Goal: Information Seeking & Learning: Learn about a topic

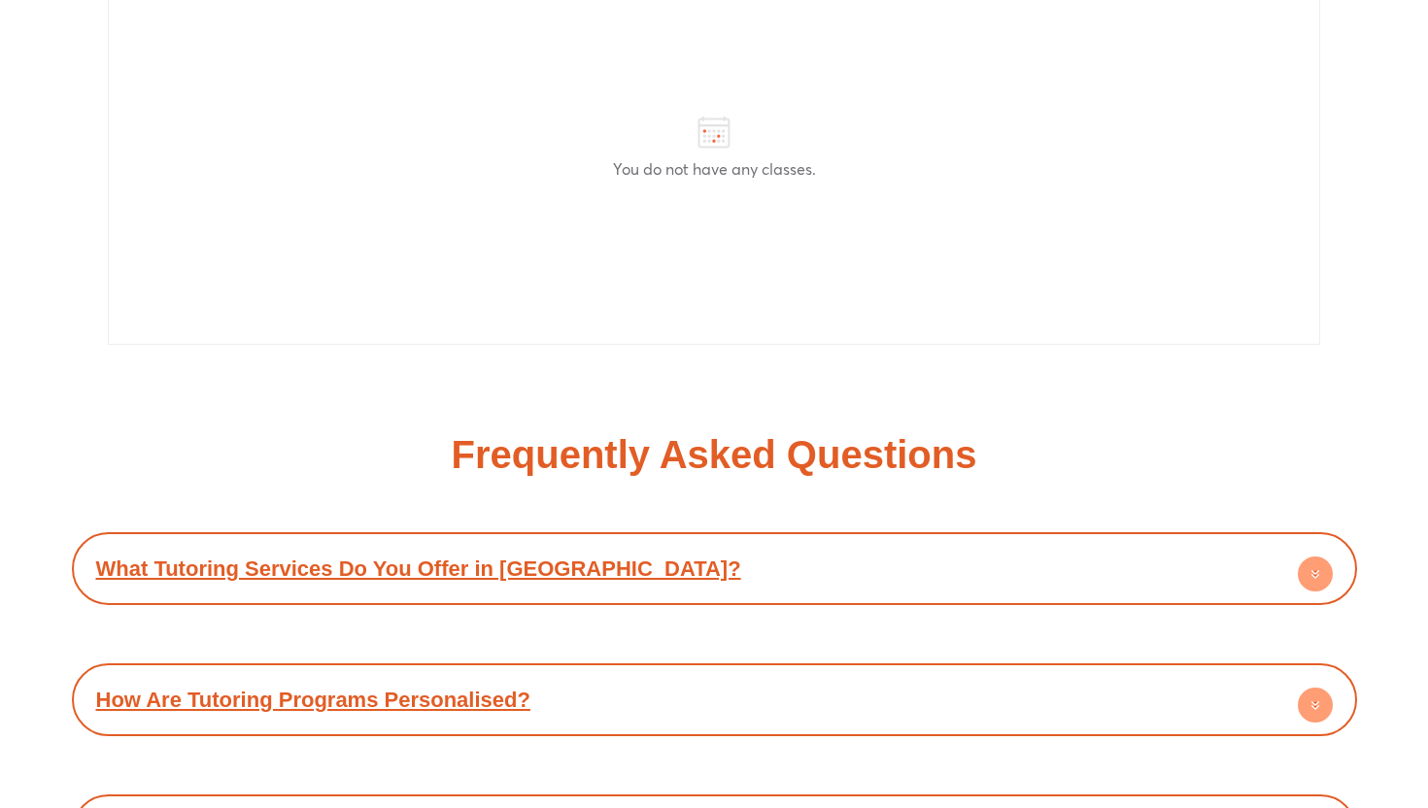
scroll to position [8421, 0]
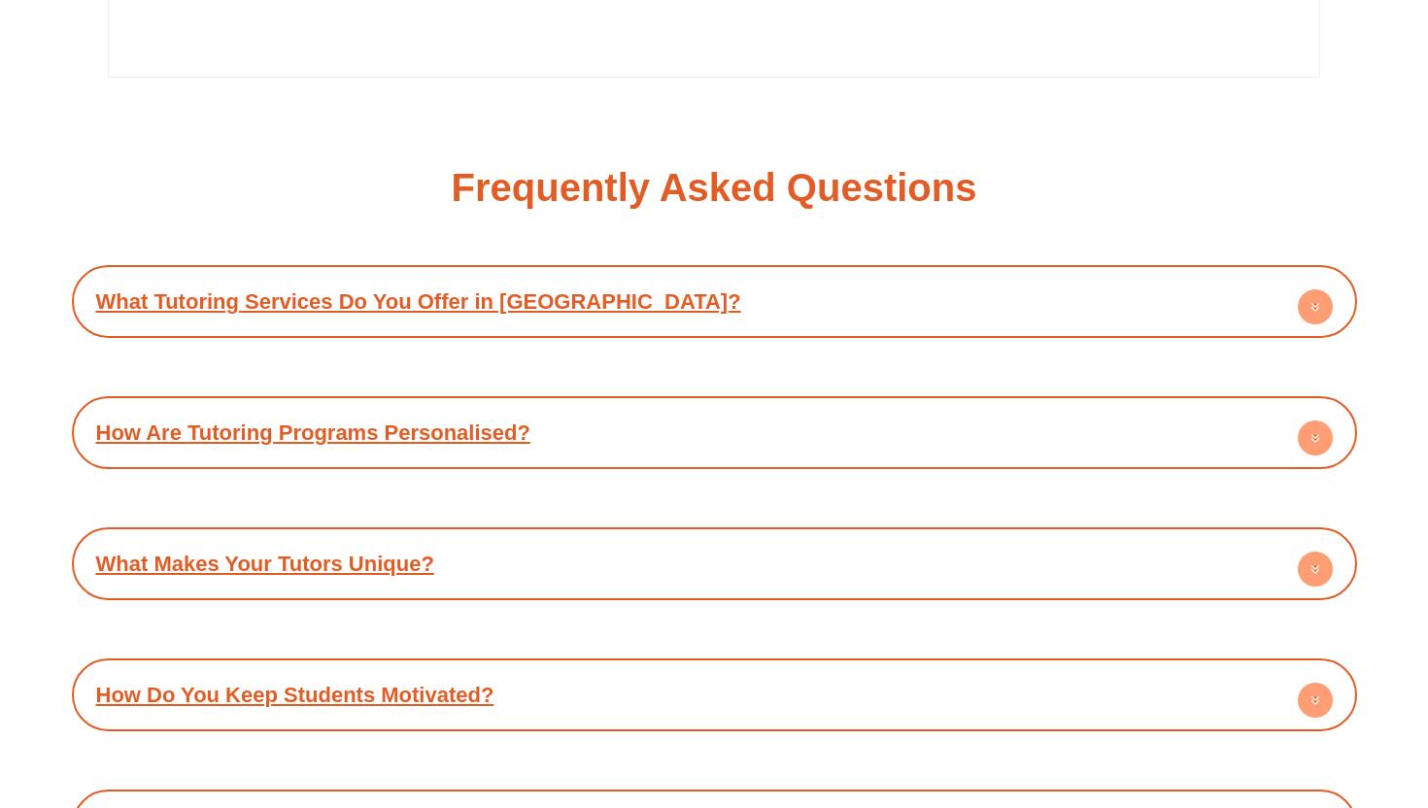
click at [366, 552] on link "What Makes Your Tutors Unique?" at bounding box center [265, 564] width 338 height 24
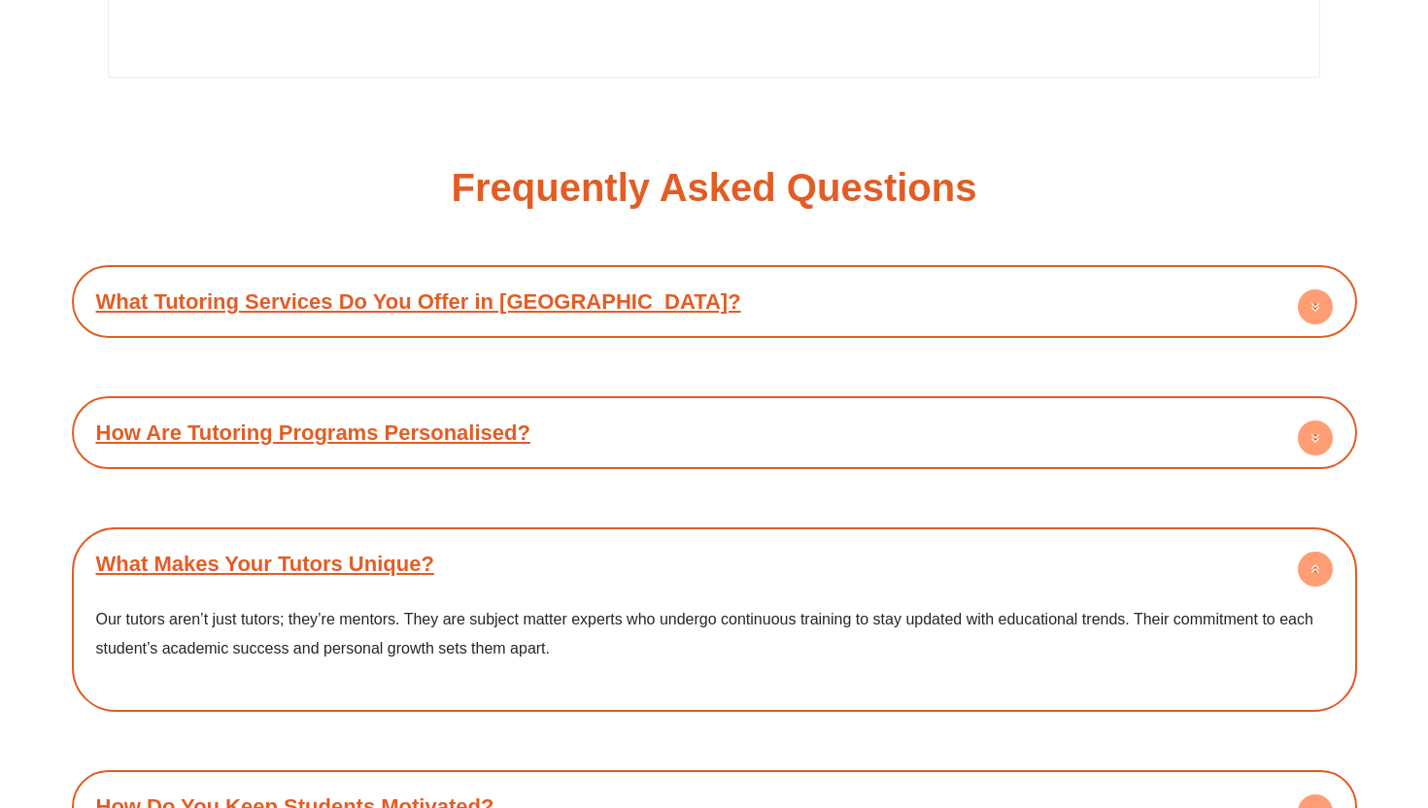
click at [371, 537] on div "What Makes Your Tutors Unique?" at bounding box center [714, 563] width 1265 height 53
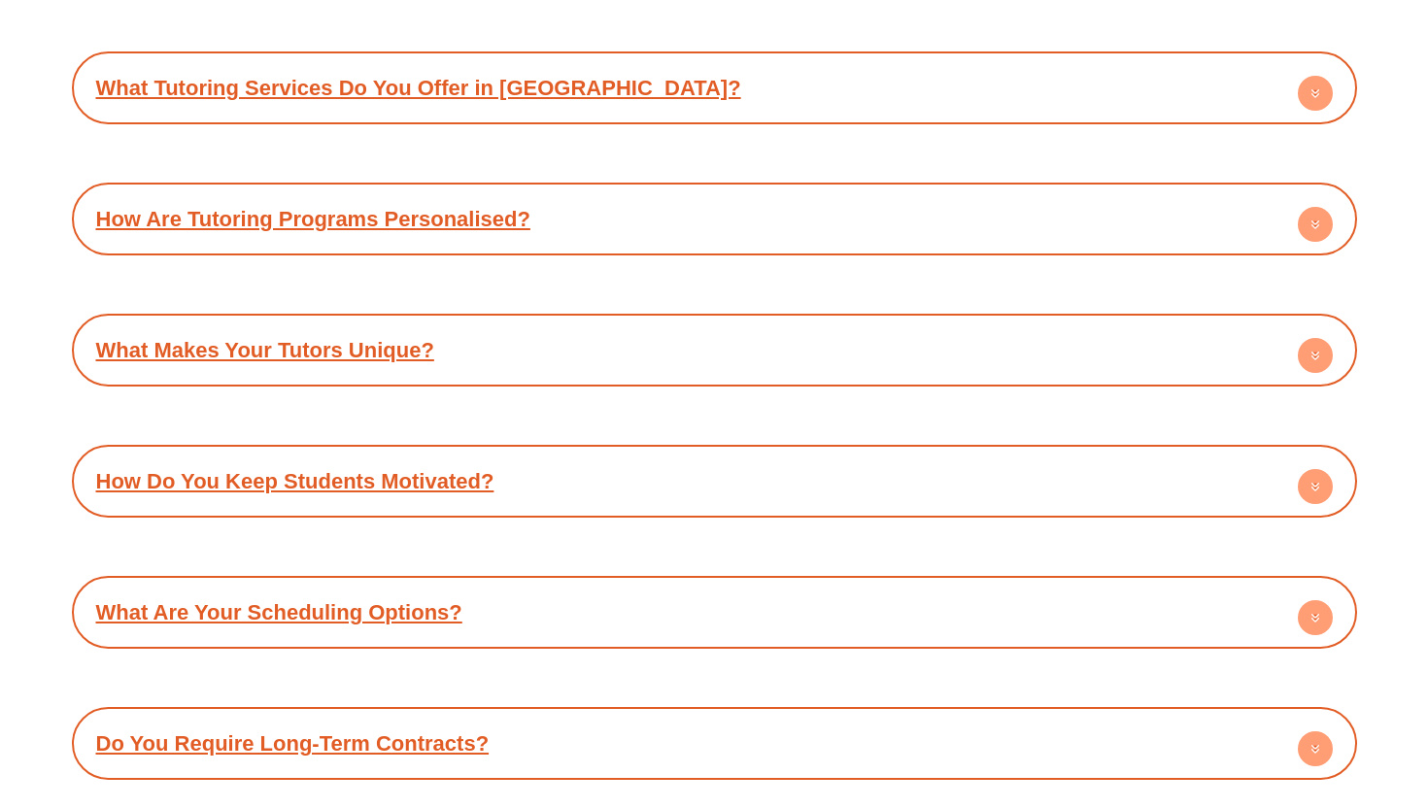
scroll to position [8683, 0]
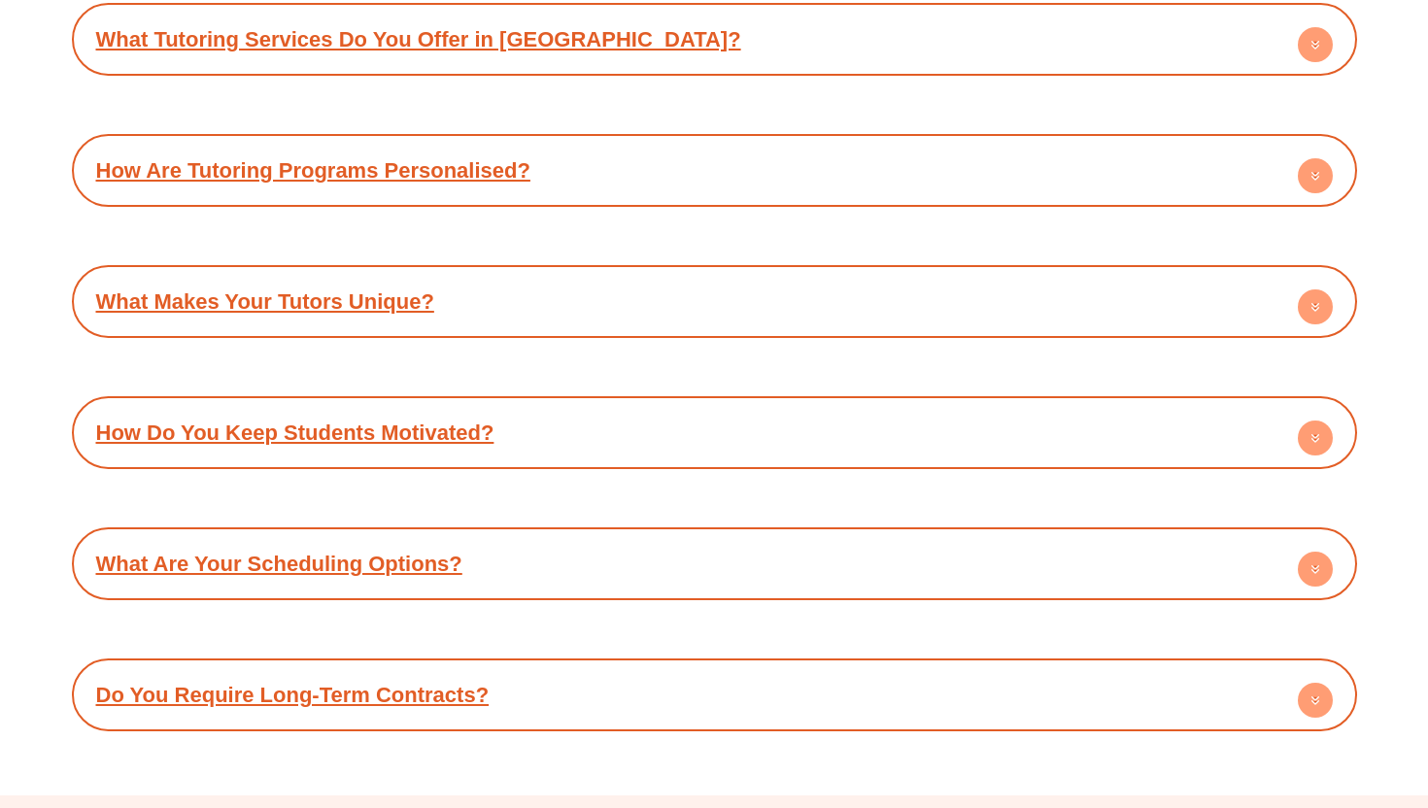
click at [365, 537] on div "What Are Your Scheduling Options?" at bounding box center [714, 563] width 1265 height 53
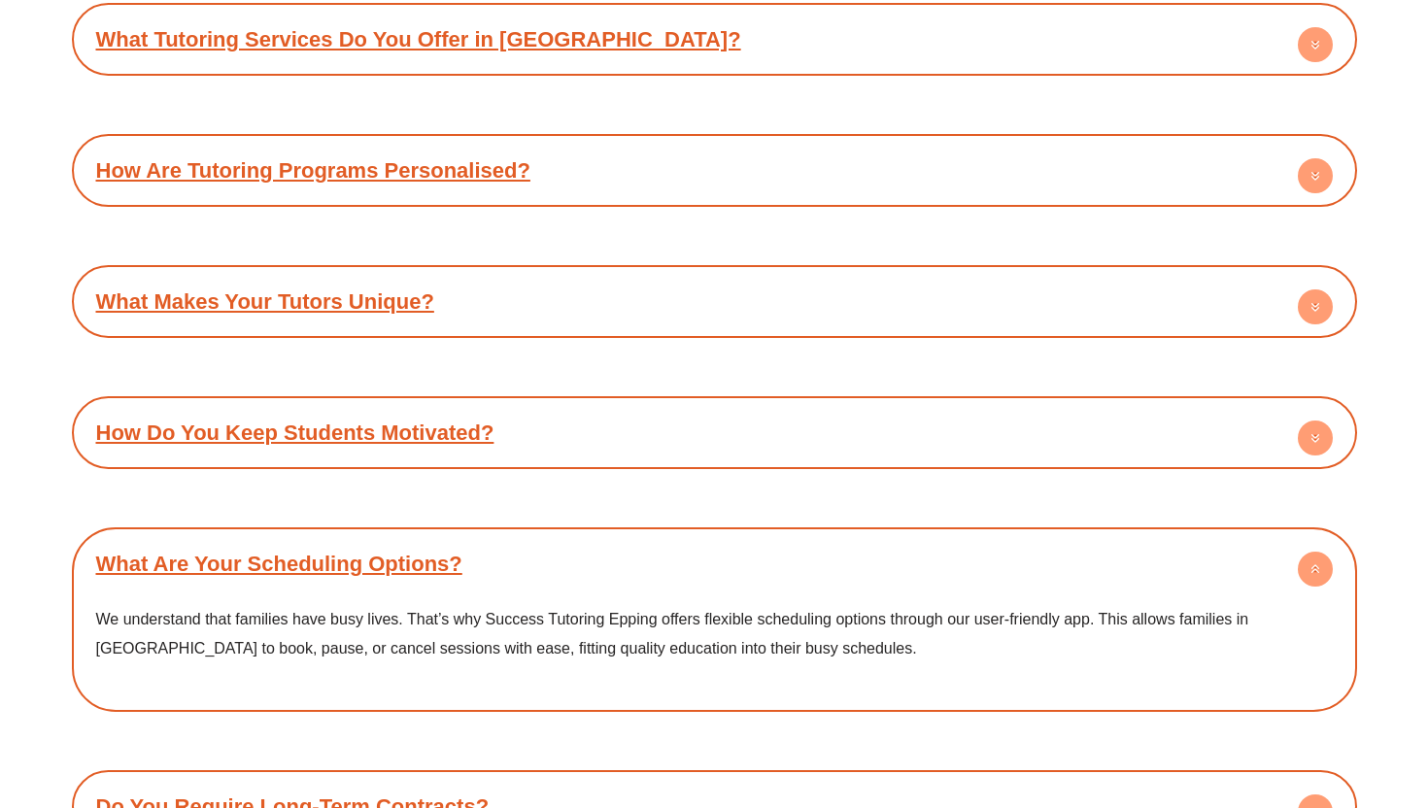
click at [365, 537] on div "What Are Your Scheduling Options?" at bounding box center [714, 563] width 1265 height 53
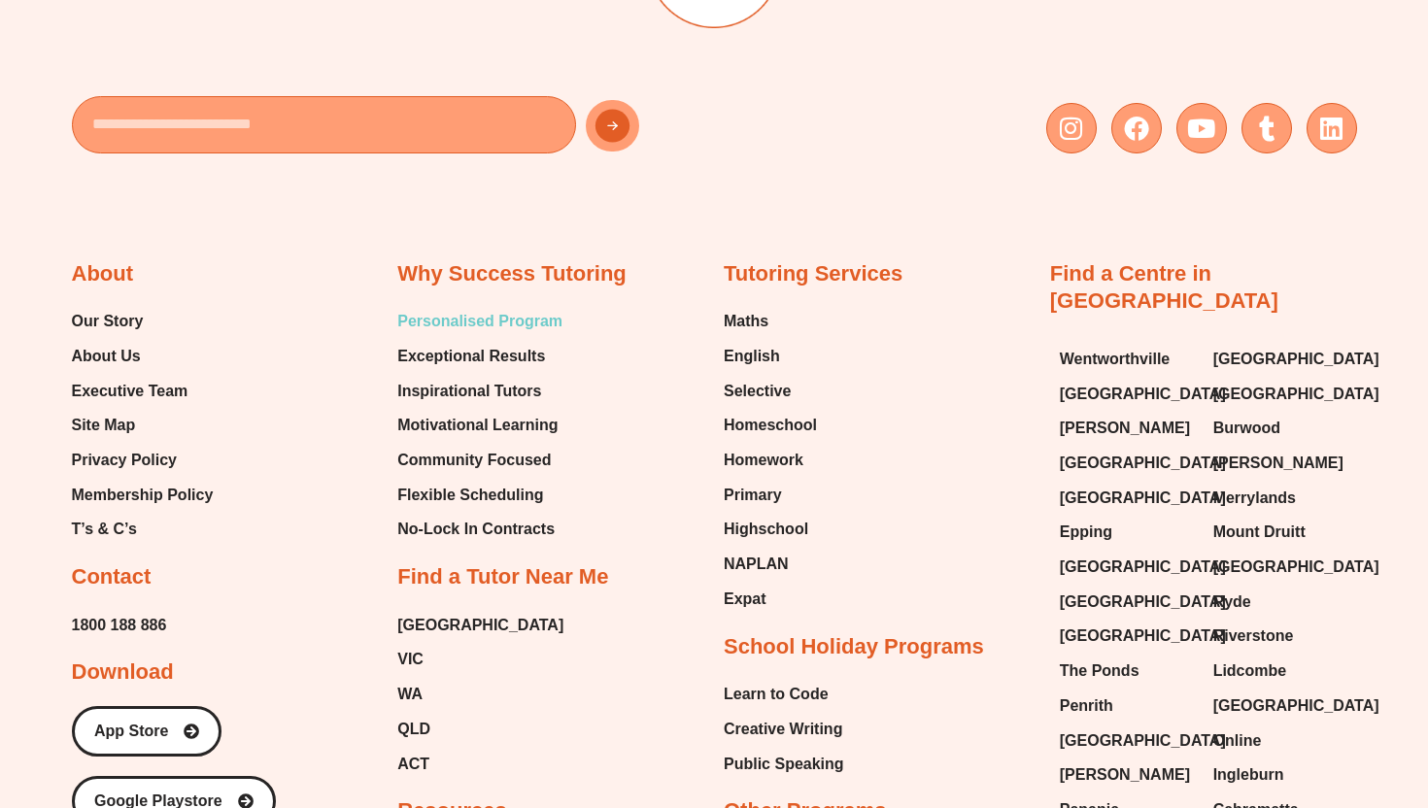
scroll to position [9679, 0]
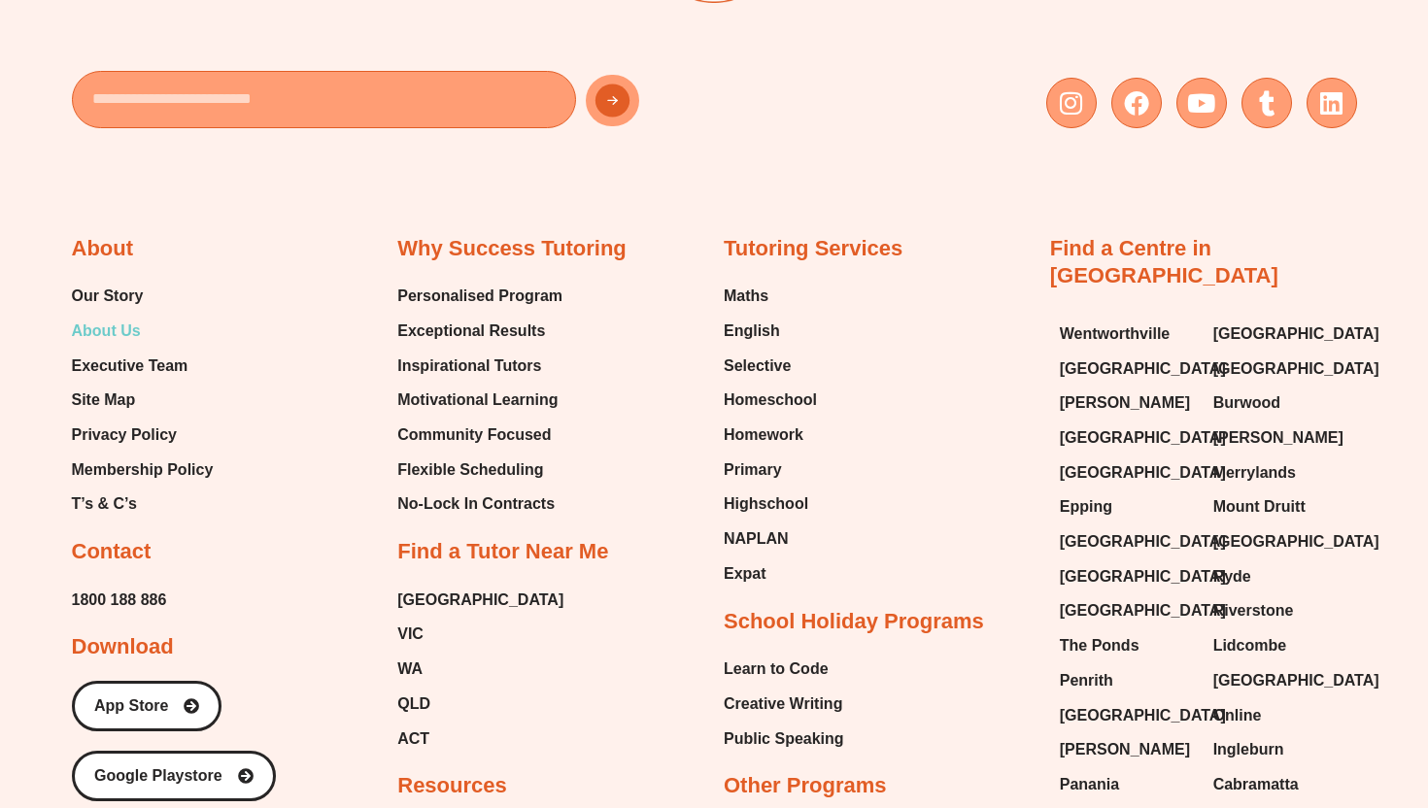
click at [84, 317] on span "About Us" at bounding box center [106, 331] width 69 height 29
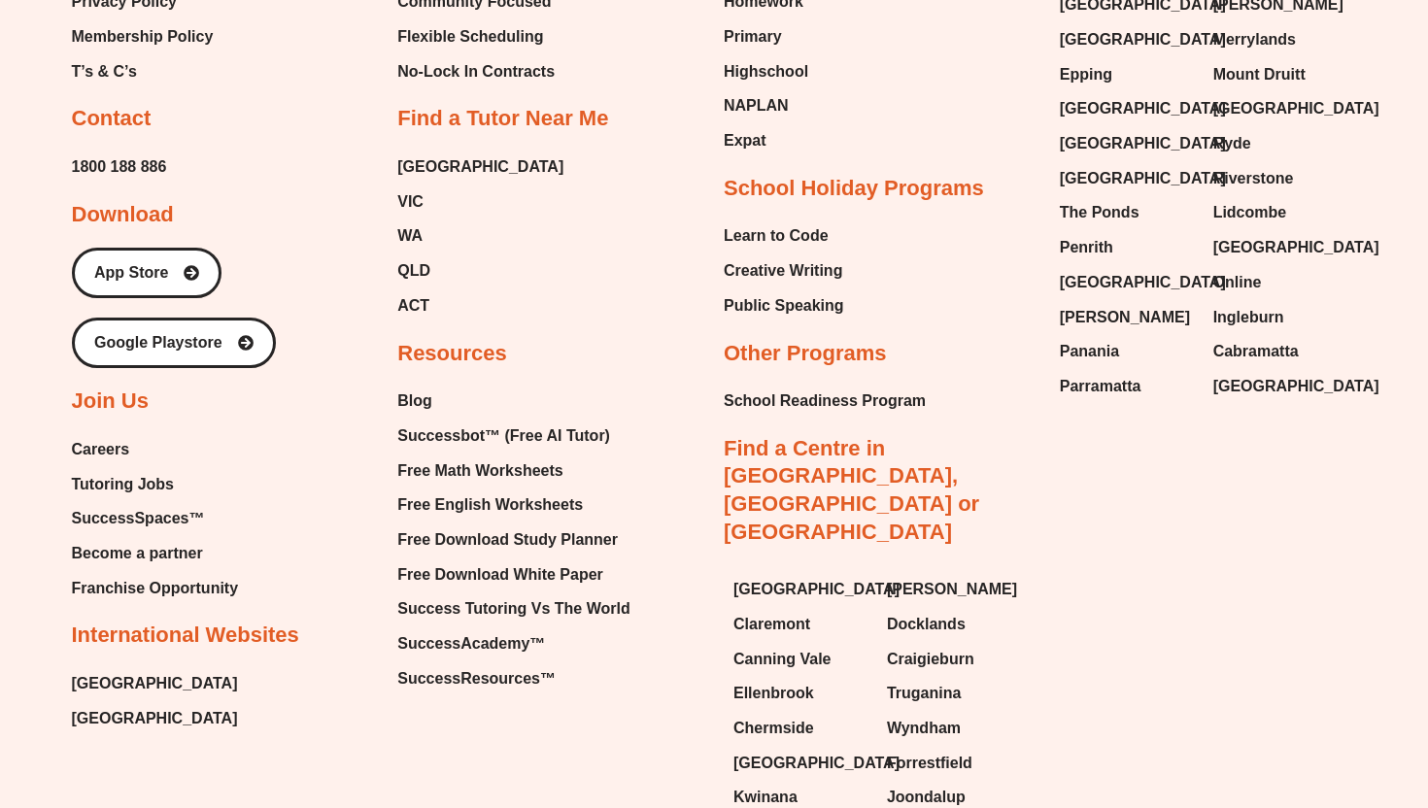
scroll to position [4647, 0]
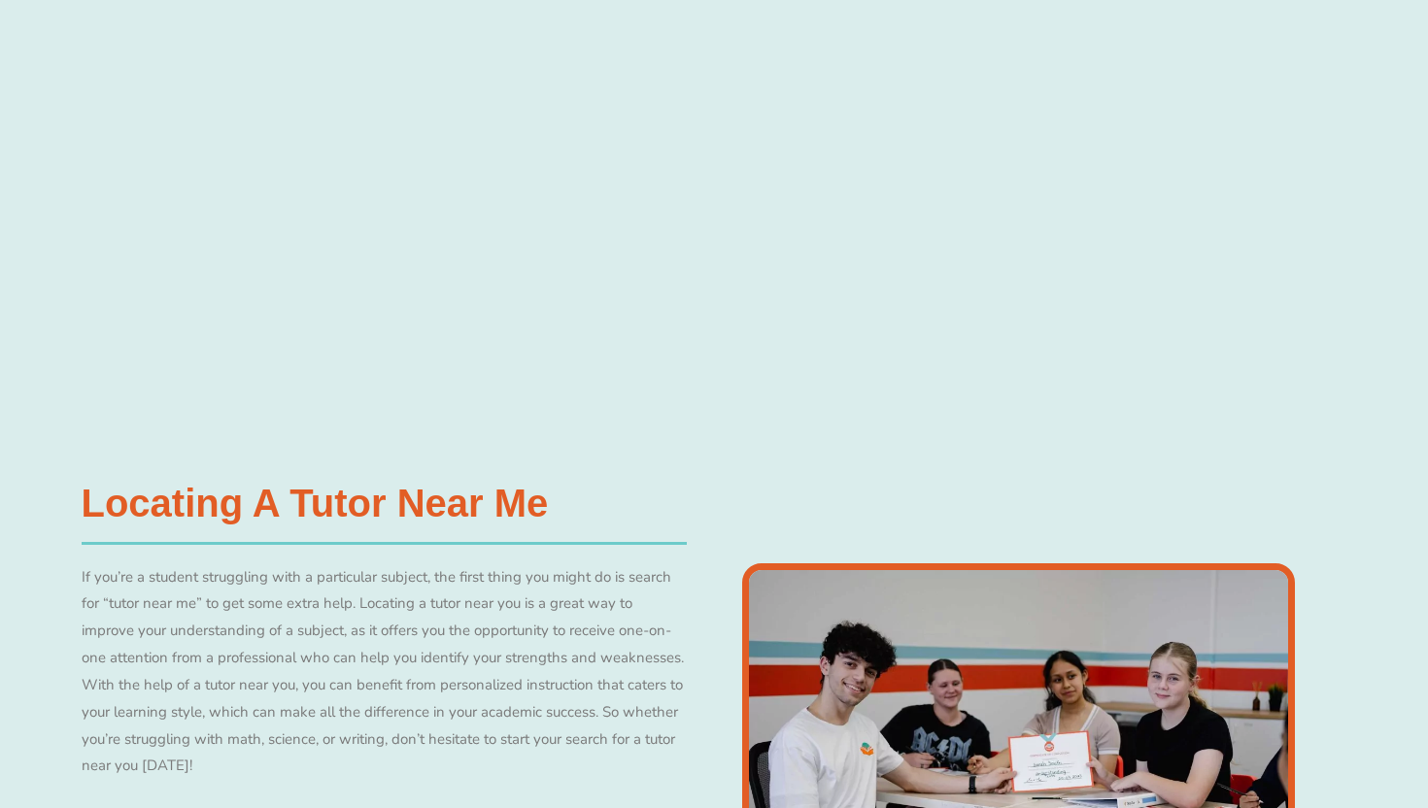
scroll to position [402, 0]
